Goal: Check status: Check status

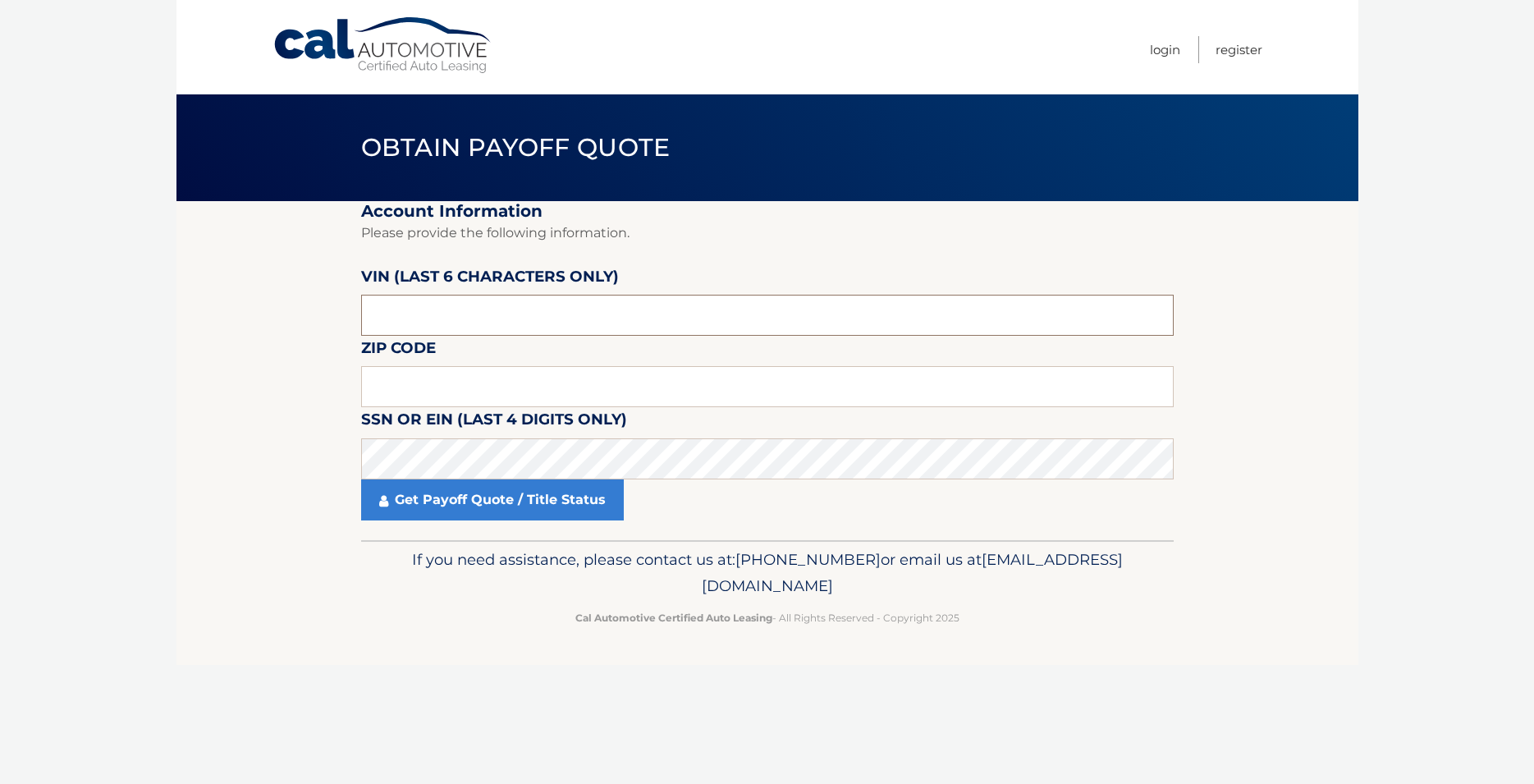
click at [452, 312] on input "text" at bounding box center [767, 314] width 813 height 41
click at [403, 384] on input "text" at bounding box center [767, 386] width 813 height 41
type input "08738"
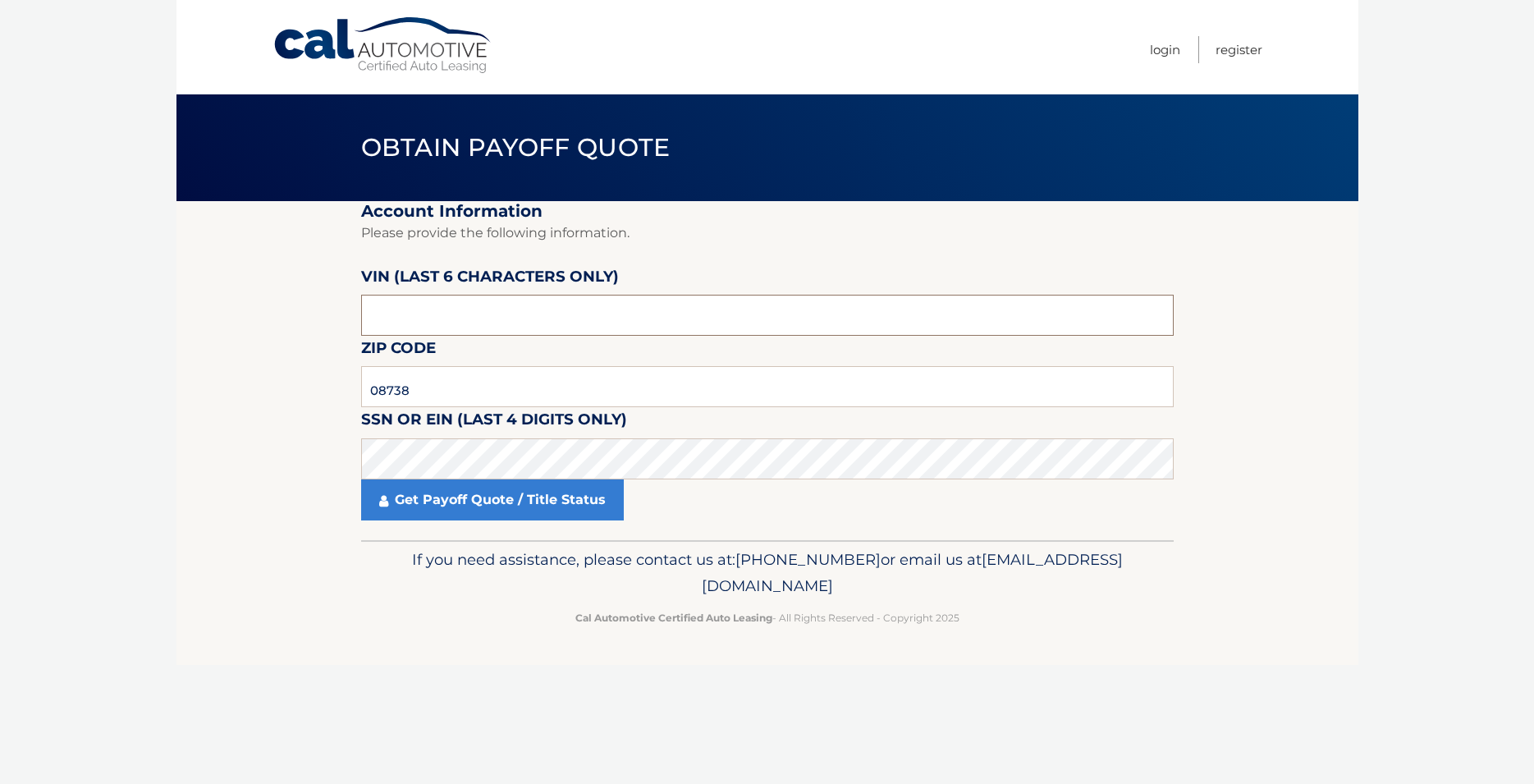
click at [434, 313] on input "text" at bounding box center [767, 314] width 813 height 41
type input "563754"
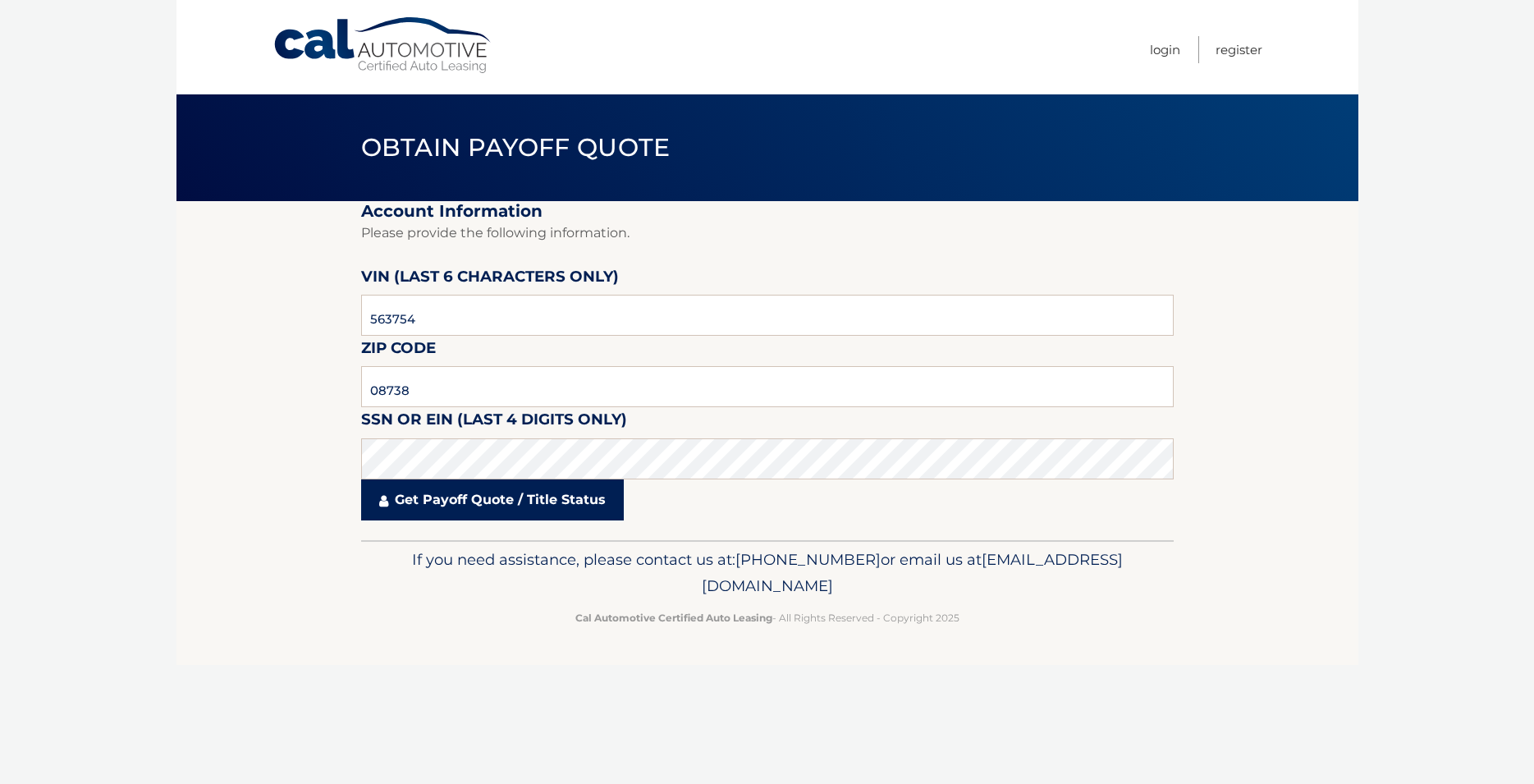
click at [446, 513] on link "Get Payoff Quote / Title Status" at bounding box center [492, 499] width 263 height 41
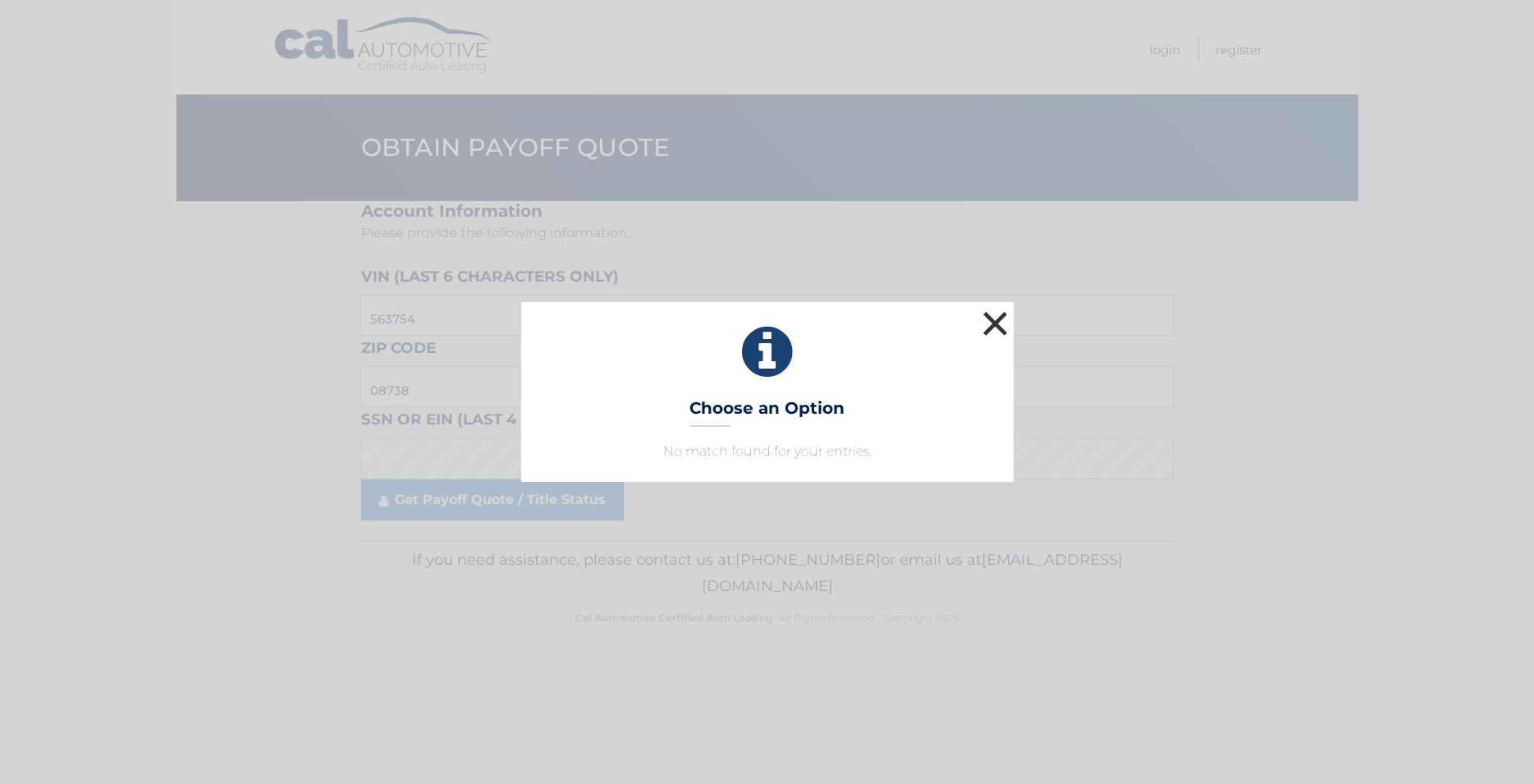
click at [987, 326] on button "×" at bounding box center [996, 324] width 33 height 33
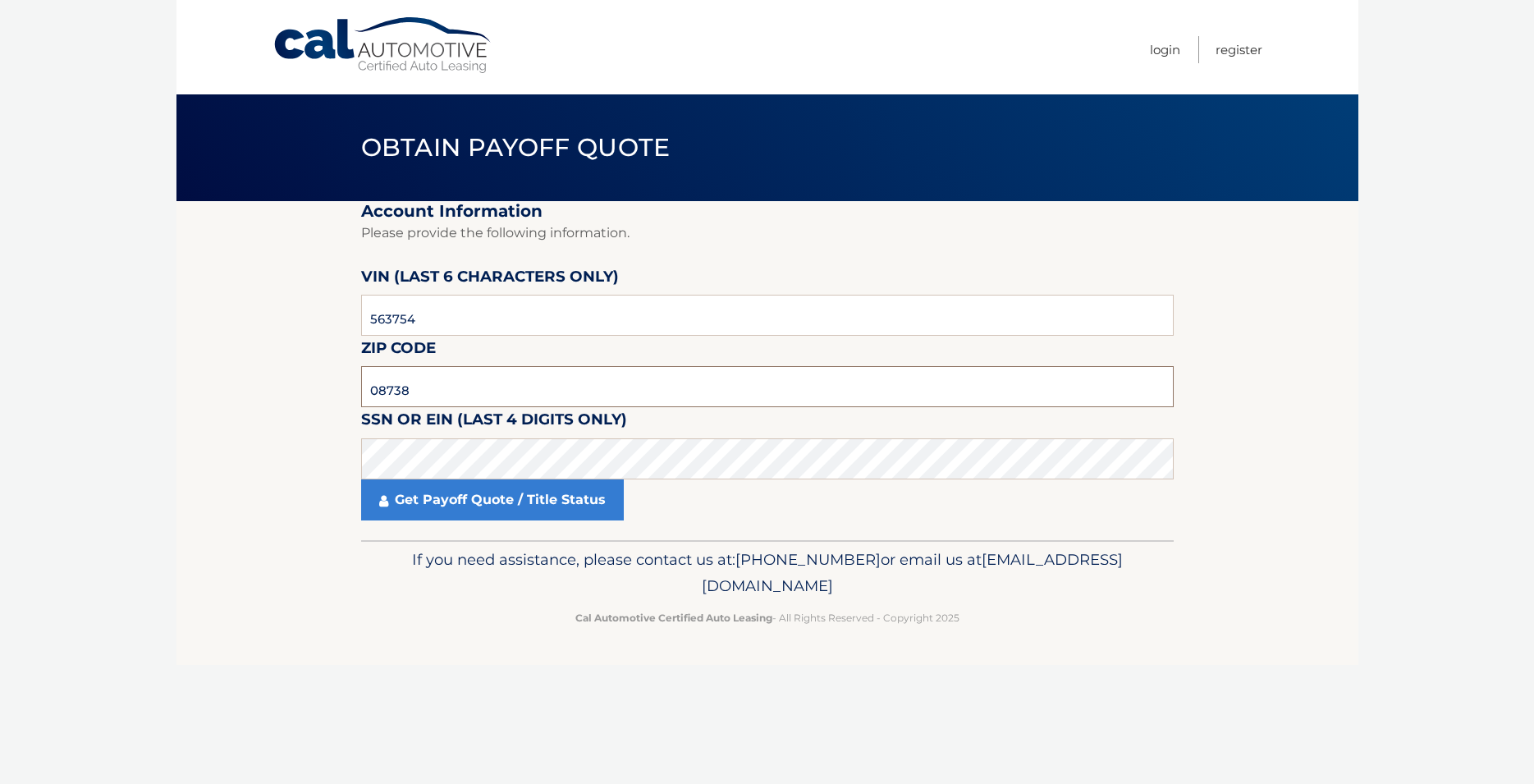
drag, startPoint x: 420, startPoint y: 393, endPoint x: 304, endPoint y: 402, distance: 116.3
click at [361, 402] on input "08738" at bounding box center [767, 386] width 813 height 41
type input "08736"
click at [485, 507] on link "Get Payoff Quote / Title Status" at bounding box center [492, 499] width 263 height 41
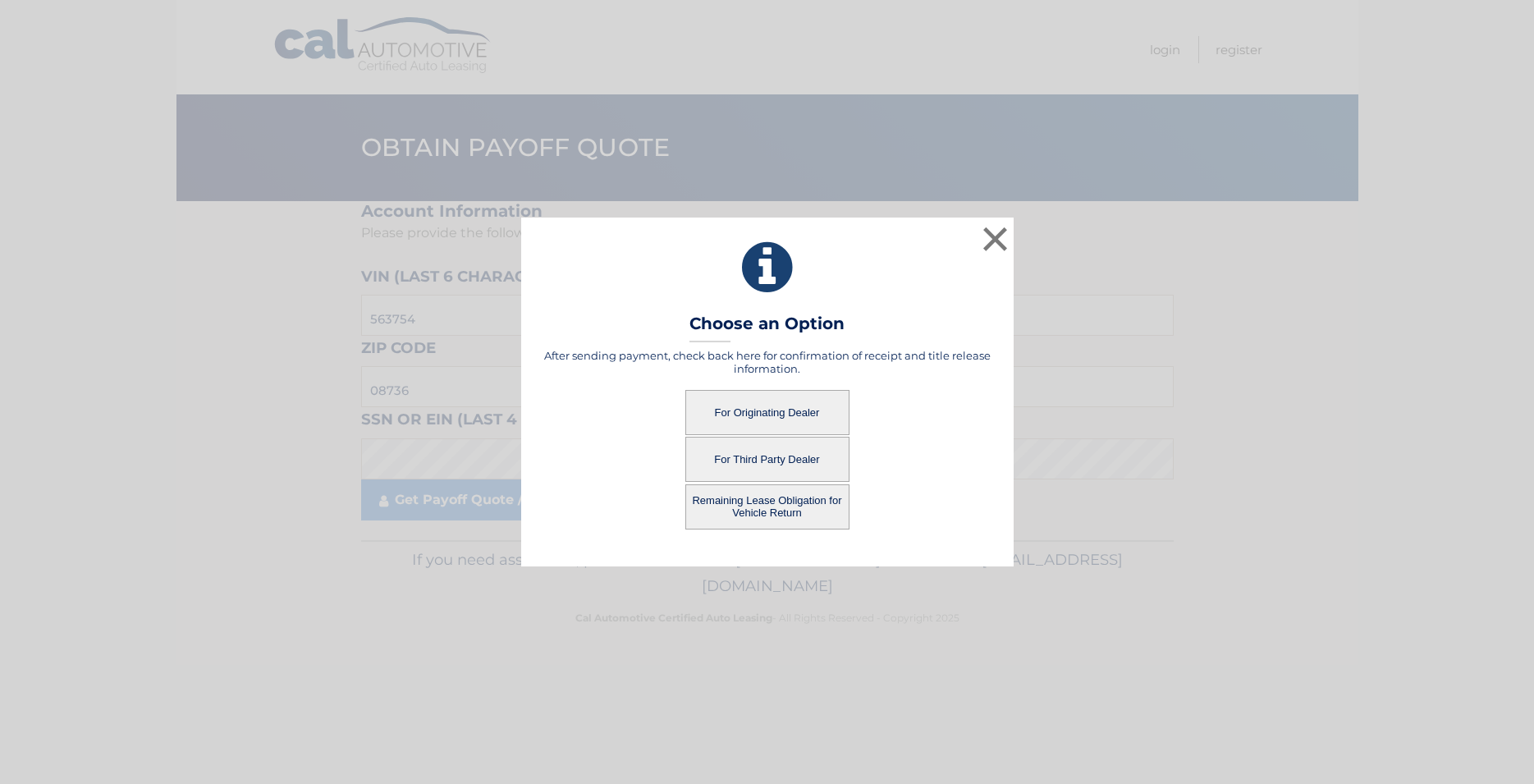
click at [777, 501] on button "Remaining Lease Obligation for Vehicle Return" at bounding box center [767, 507] width 164 height 45
click at [766, 501] on button "Remaining Lease Obligation for Vehicle Return" at bounding box center [767, 507] width 164 height 45
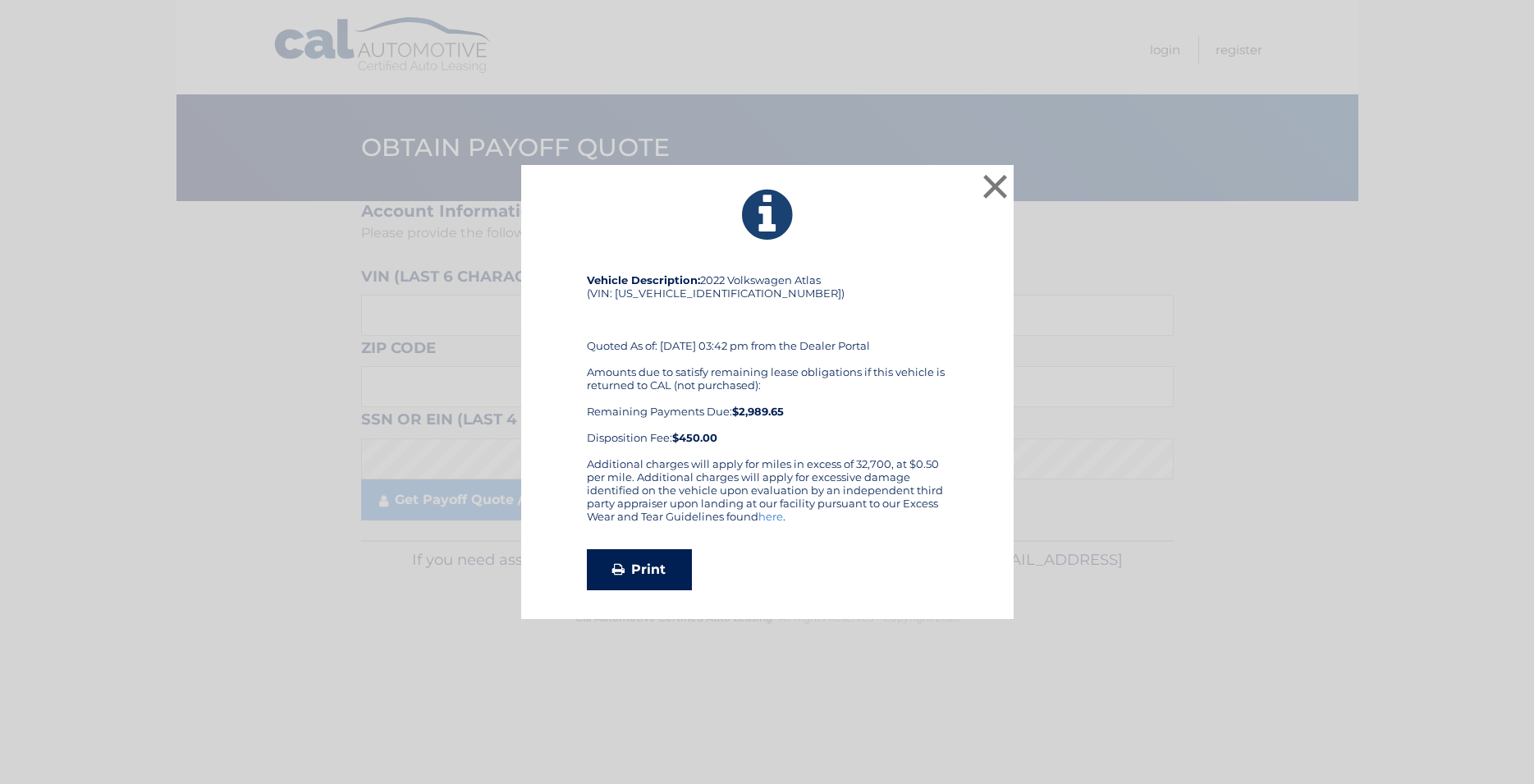
click at [672, 561] on link "Print" at bounding box center [640, 569] width 105 height 41
